Goal: Transaction & Acquisition: Purchase product/service

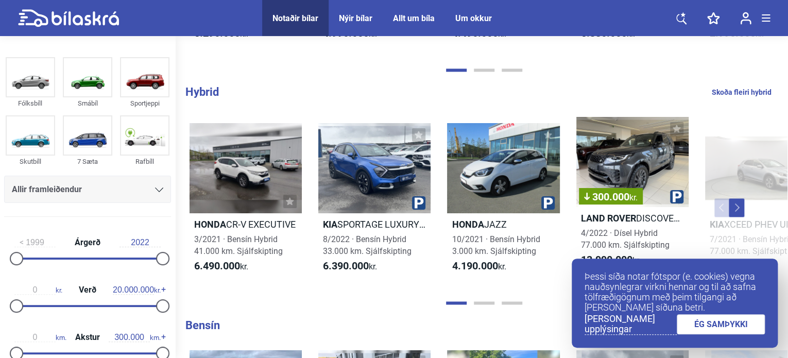
click at [155, 187] on icon at bounding box center [159, 189] width 8 height 5
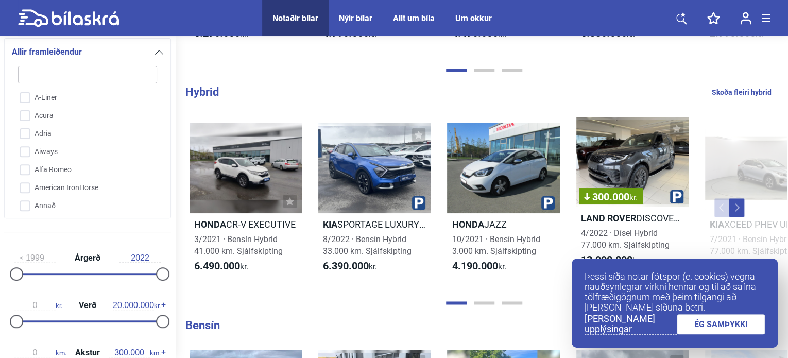
type input "j"
checkbox input "false"
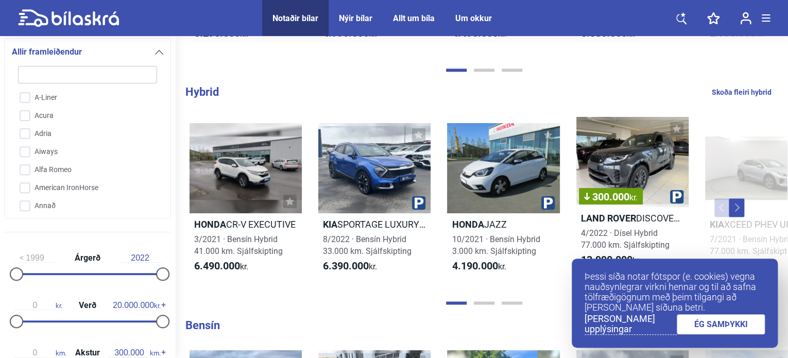
checkbox input "false"
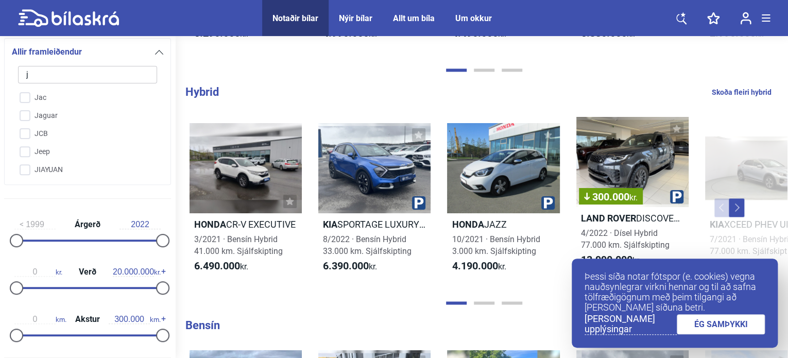
type input "je"
checkbox input "false"
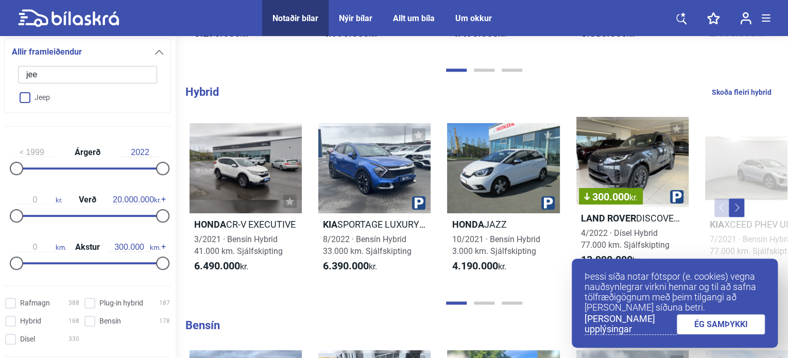
type input "jee"
click at [25, 93] on input "Jeep" at bounding box center [81, 98] width 140 height 18
checkbox input "true"
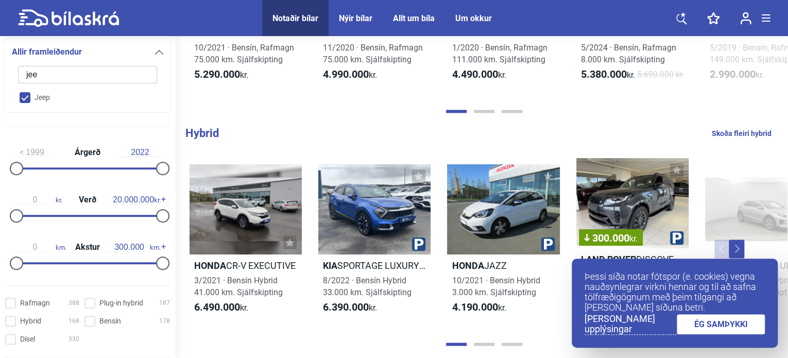
checkbox input "false"
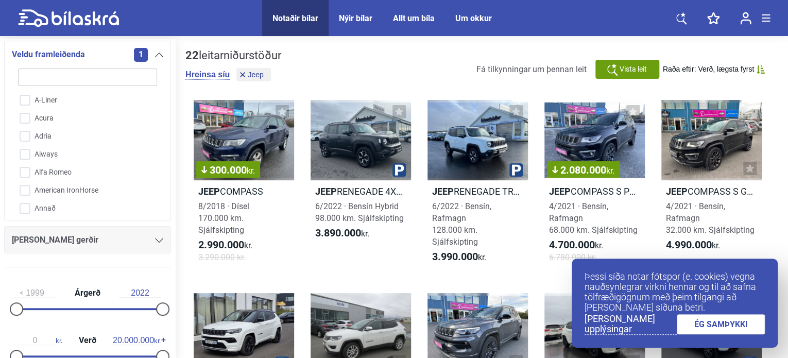
click at [745, 325] on link "ÉG SAMÞYKKI" at bounding box center [720, 324] width 89 height 20
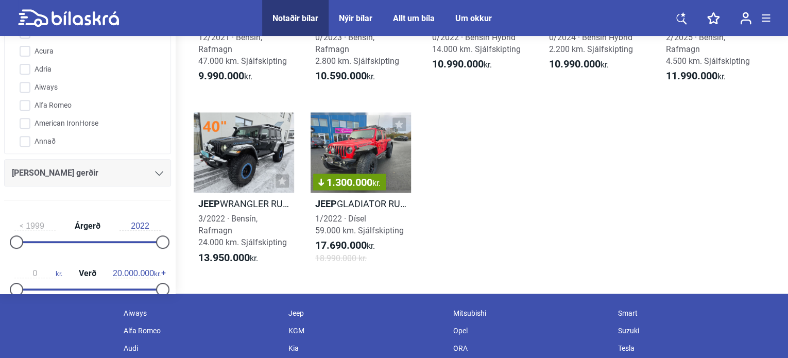
scroll to position [721, 0]
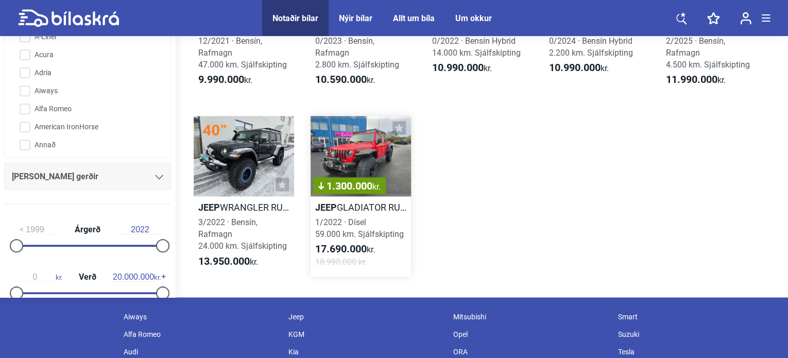
click at [366, 144] on div "1.300.000 kr." at bounding box center [360, 156] width 100 height 80
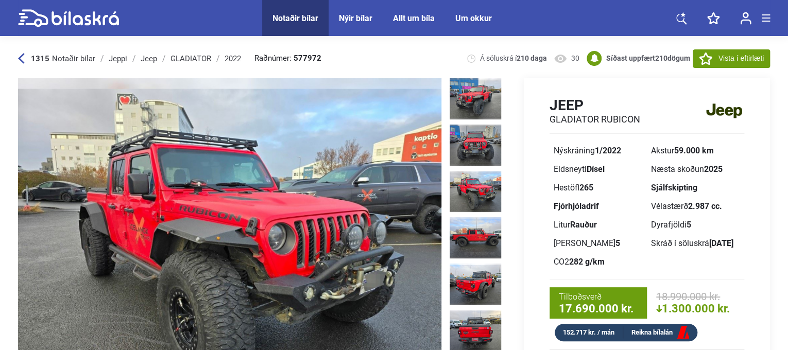
click at [67, 14] on icon at bounding box center [68, 18] width 101 height 18
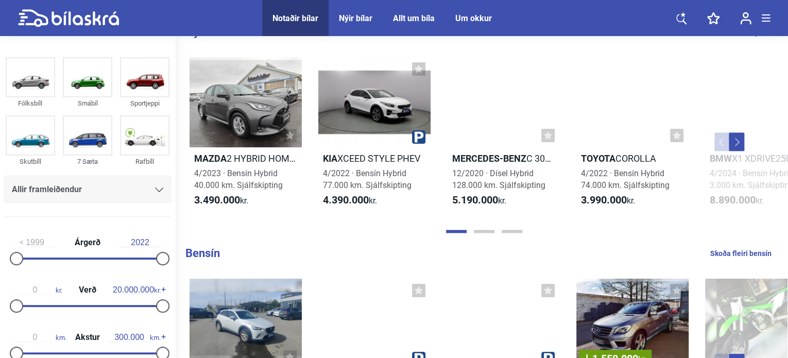
scroll to position [721, 0]
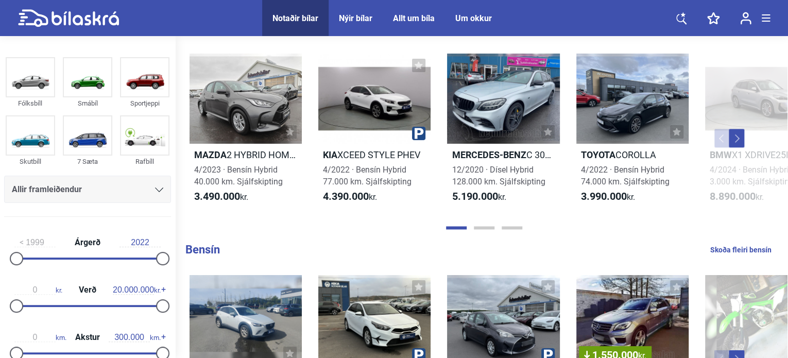
click at [107, 191] on div "Allir framleiðendur" at bounding box center [87, 189] width 151 height 14
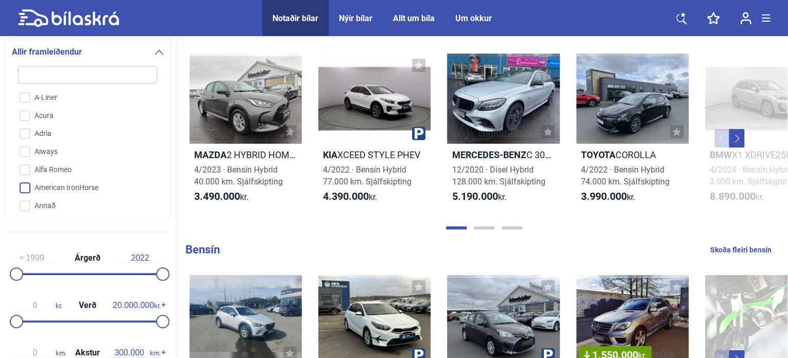
type input "m"
checkbox input "false"
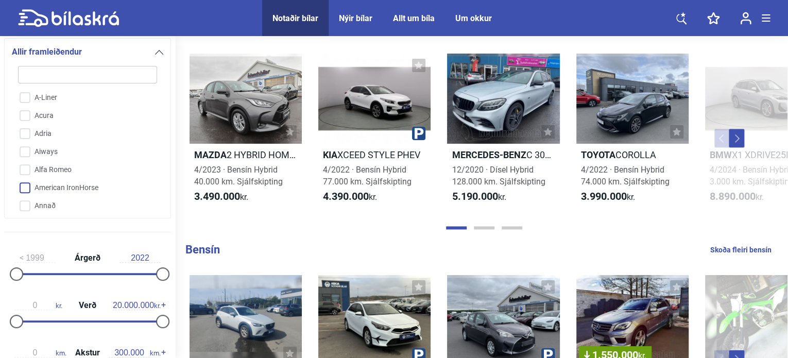
checkbox input "false"
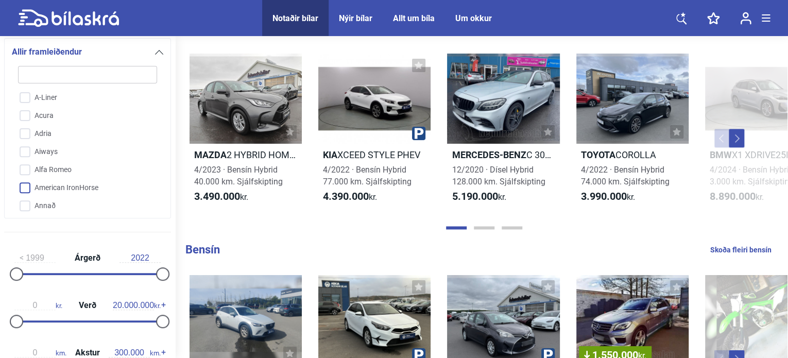
checkbox input "false"
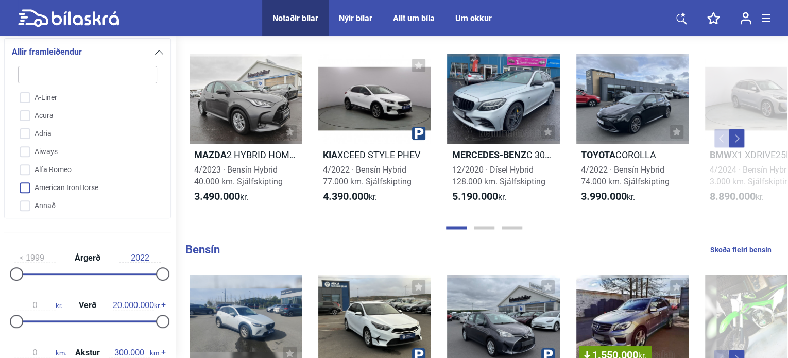
checkbox input "false"
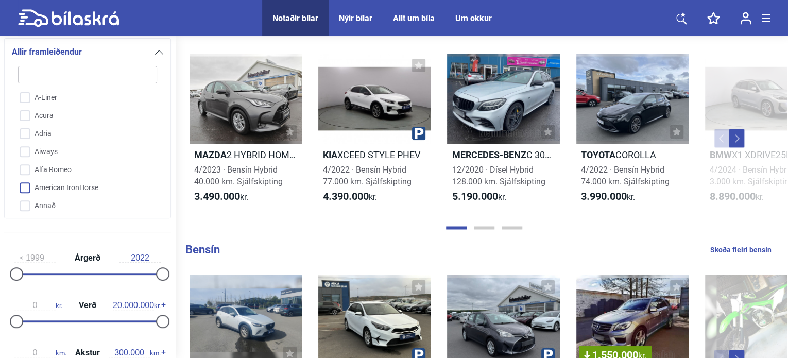
checkbox input "false"
type input "mi"
checkbox input "false"
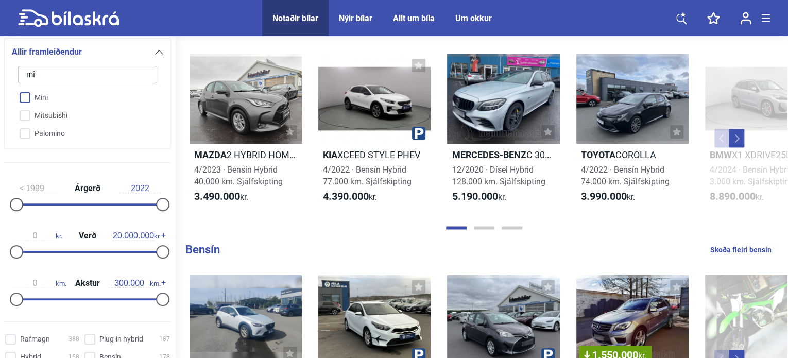
type input "mi"
click at [54, 106] on input "Mini" at bounding box center [81, 98] width 140 height 18
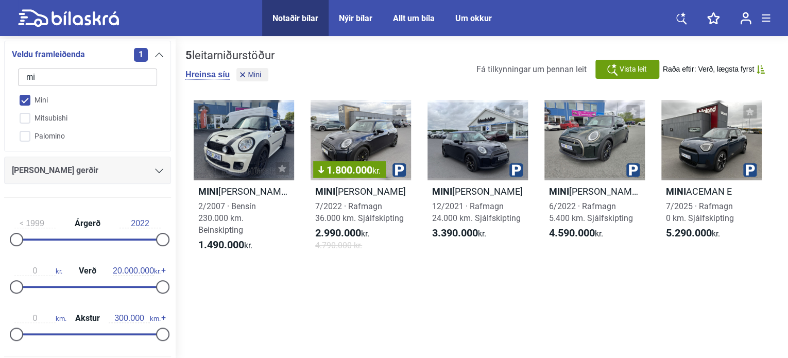
click at [23, 102] on input "Mini" at bounding box center [81, 101] width 140 height 18
checkbox input "false"
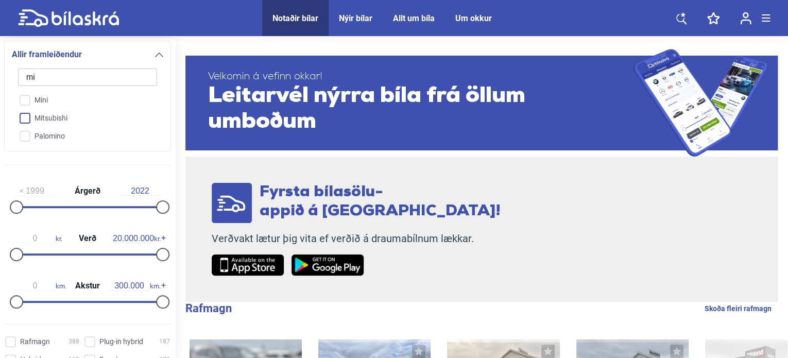
click at [24, 123] on input "Mitsubishi" at bounding box center [81, 119] width 140 height 18
checkbox input "true"
